Goal: Download file/media

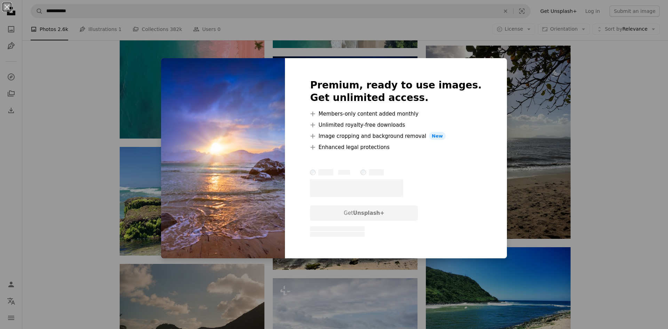
scroll to position [24615, 0]
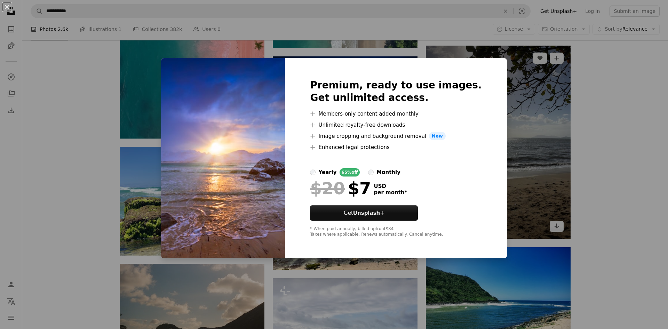
drag, startPoint x: 531, startPoint y: 116, endPoint x: 508, endPoint y: 109, distance: 24.6
click at [531, 117] on div "An X shape Premium, ready to use images. Get unlimited access. A plus sign Memb…" at bounding box center [334, 164] width 668 height 329
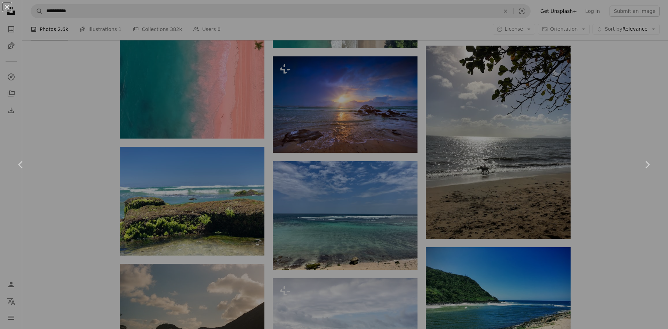
scroll to position [24963, 0]
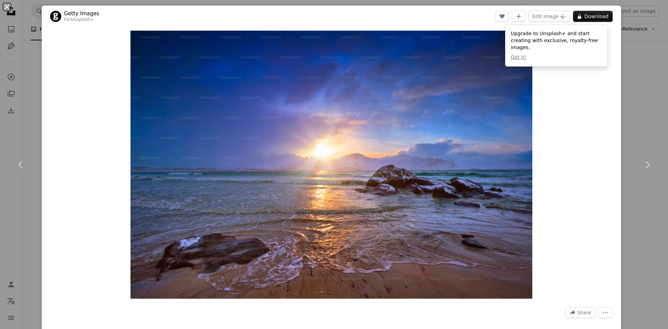
click at [4, 7] on button "An X shape" at bounding box center [7, 7] width 8 height 8
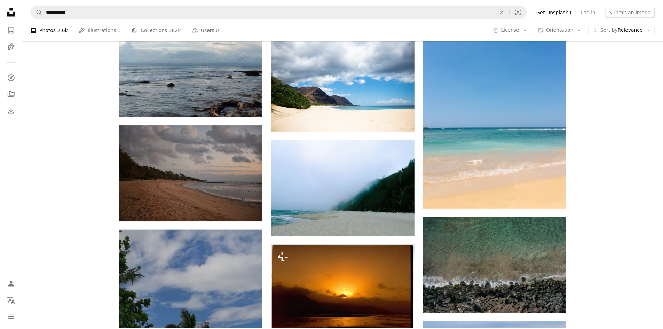
scroll to position [24510, 0]
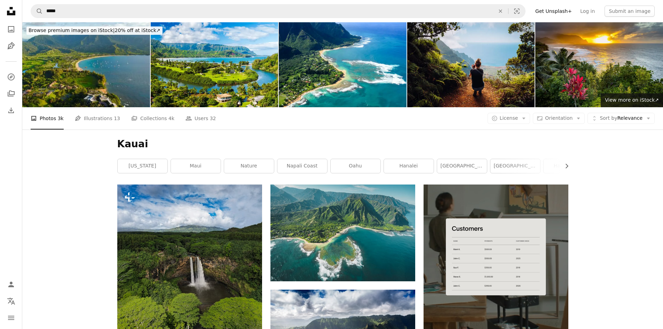
scroll to position [70, 0]
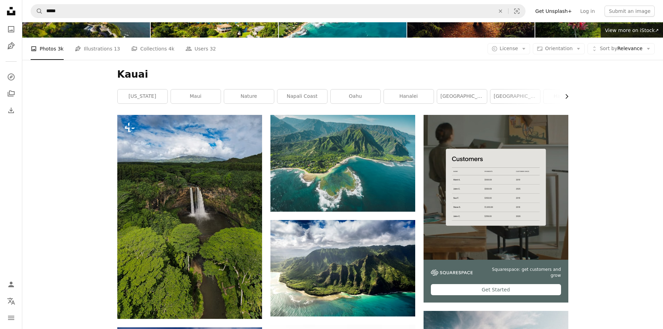
click at [566, 96] on icon "Chevron right" at bounding box center [566, 96] width 7 height 7
click at [278, 96] on link "[GEOGRAPHIC_DATA]" at bounding box center [277, 96] width 50 height 14
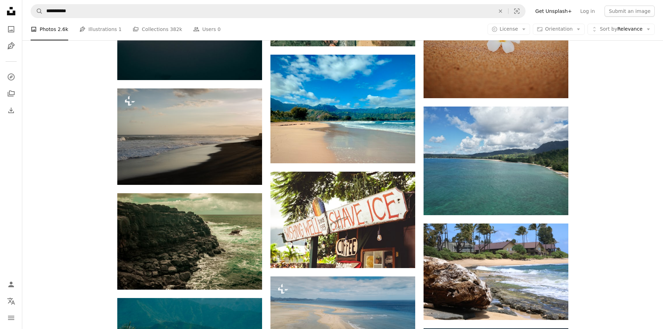
scroll to position [3203, 0]
